Goal: Book appointment/travel/reservation

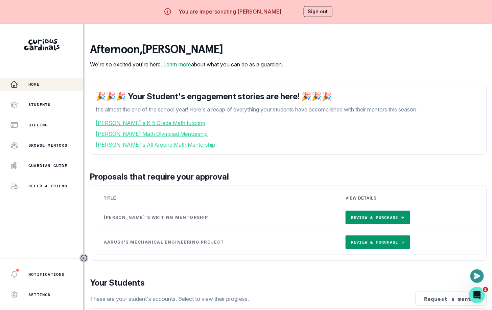
scroll to position [394, 0]
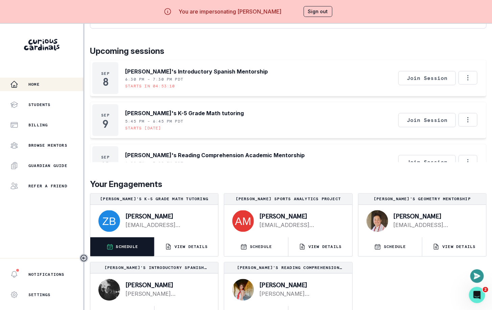
click at [137, 249] on p "SCHEDULE" at bounding box center [127, 246] width 22 height 5
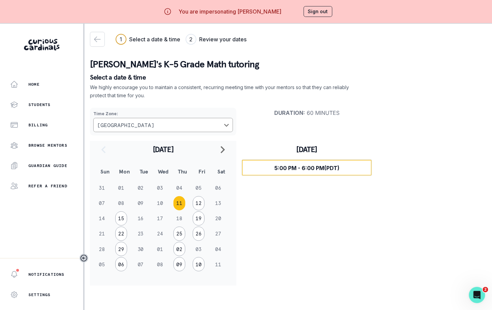
click at [285, 163] on button "Select time 5:00 PM - 6:00 PM (PDT)" at bounding box center [307, 167] width 130 height 16
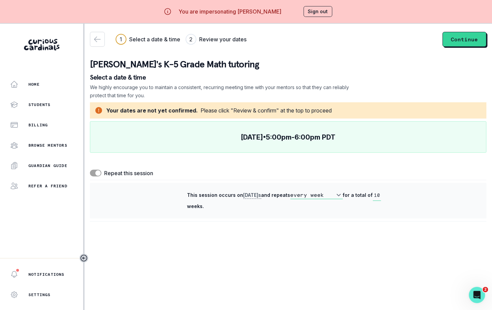
click at [95, 171] on span at bounding box center [96, 173] width 12 height 7
click at [90, 170] on input "checkbox" at bounding box center [90, 169] width 0 height 0
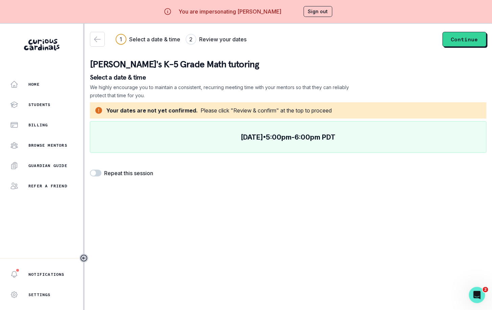
click at [95, 171] on span at bounding box center [93, 172] width 5 height 5
click at [90, 170] on input "checkbox" at bounding box center [90, 169] width 0 height 0
checkbox input "true"
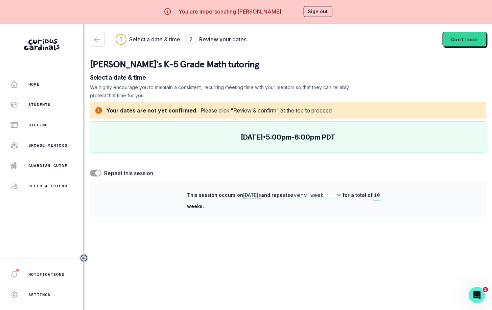
click at [325, 13] on button "Sign out" at bounding box center [318, 11] width 29 height 11
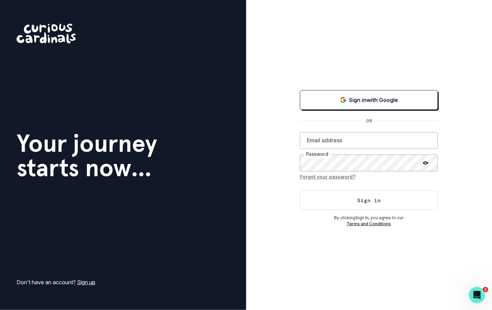
type input "[EMAIL_ADDRESS][DOMAIN_NAME]"
click at [346, 204] on button "Sign in" at bounding box center [369, 200] width 138 height 20
